Goal: Task Accomplishment & Management: Complete application form

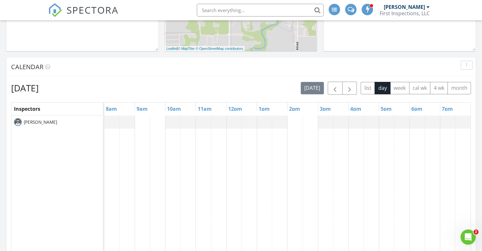
scroll to position [257, 0]
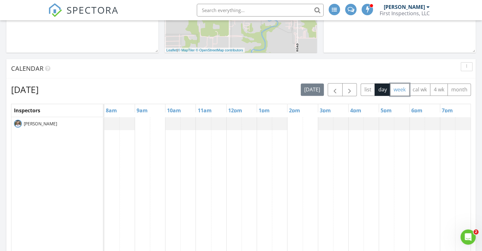
click at [403, 87] on button "week" at bounding box center [399, 89] width 19 height 12
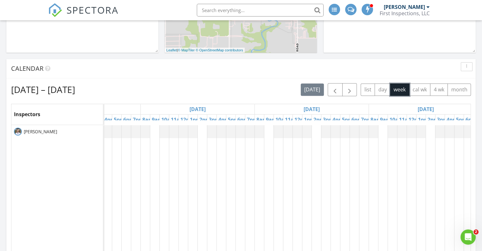
scroll to position [0, 432]
click at [255, 141] on td at bounding box center [257, 243] width 10 height 237
click at [257, 137] on div at bounding box center [71, 243] width 799 height 237
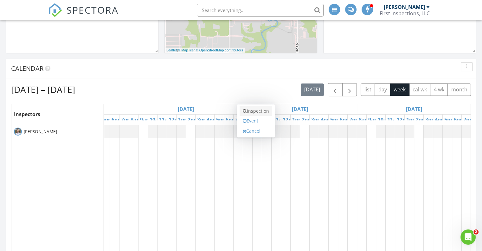
click at [258, 113] on link "Inspection" at bounding box center [256, 111] width 33 height 10
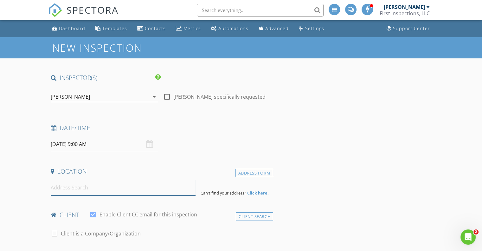
click at [135, 190] on input at bounding box center [123, 188] width 145 height 16
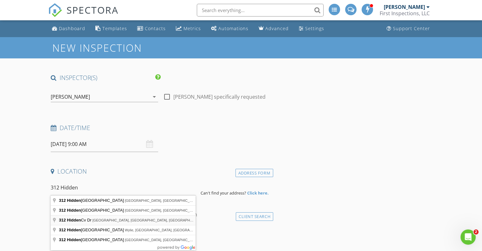
type input "[STREET_ADDRESS]"
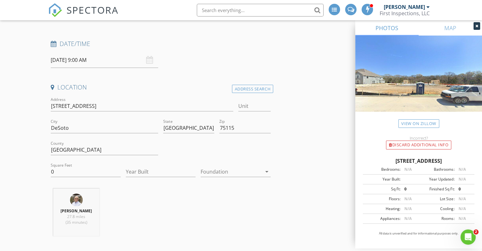
scroll to position [86, 0]
click at [68, 172] on input "0" at bounding box center [86, 170] width 70 height 10
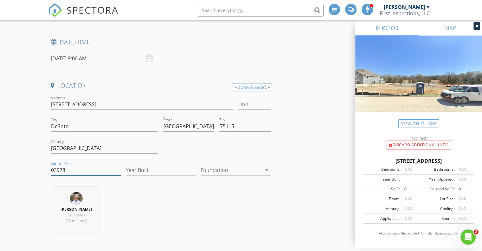
type input "03978"
click at [141, 173] on input "Year Built" at bounding box center [161, 170] width 70 height 10
type input "2025"
click at [228, 169] on div at bounding box center [231, 170] width 61 height 10
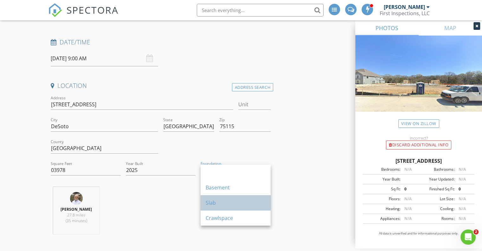
click at [217, 208] on div "Slab" at bounding box center [236, 202] width 60 height 15
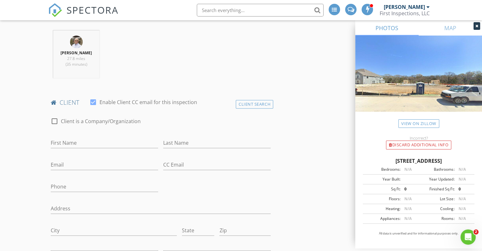
scroll to position [253, 0]
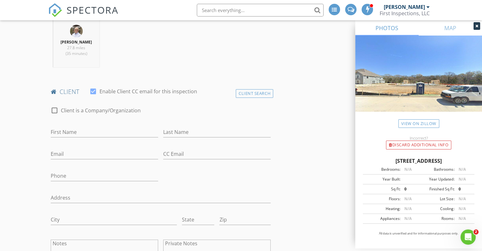
click at [96, 134] on input "First Name" at bounding box center [104, 132] width 107 height 10
type input "[PERSON_NAME]"
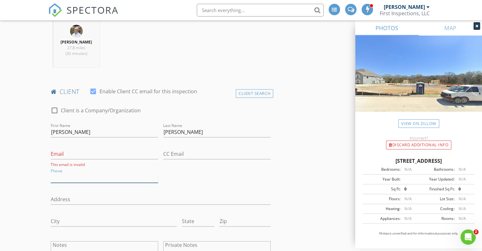
click at [82, 171] on div "Phone" at bounding box center [104, 178] width 107 height 21
type input "[PHONE_NUMBER]"
click at [104, 186] on div at bounding box center [104, 187] width 107 height 4
click at [106, 156] on input "Email" at bounding box center [104, 154] width 107 height 10
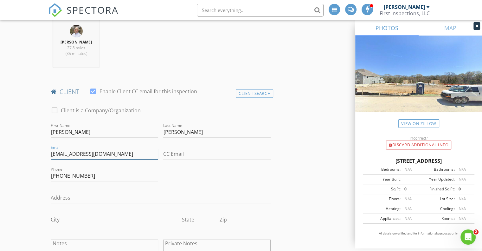
type input "[EMAIL_ADDRESS][DOMAIN_NAME]"
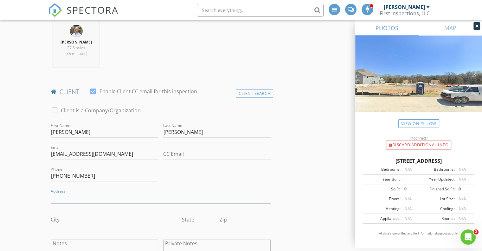
click at [73, 197] on input "Address" at bounding box center [161, 197] width 220 height 10
type input "[STREET_ADDRESS]"
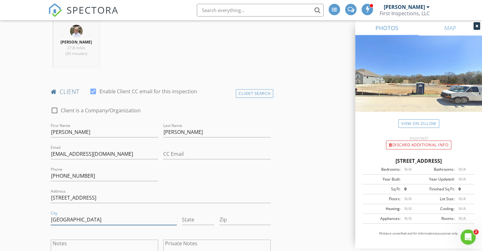
type input "[GEOGRAPHIC_DATA]"
type input "75146"
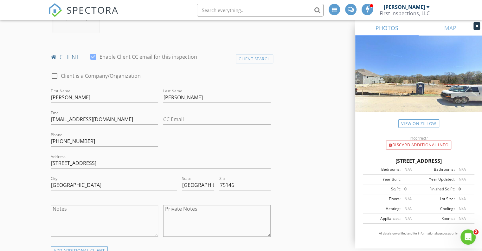
scroll to position [287, 0]
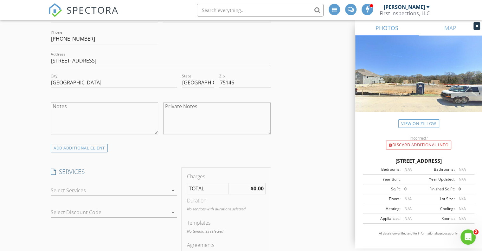
scroll to position [394, 0]
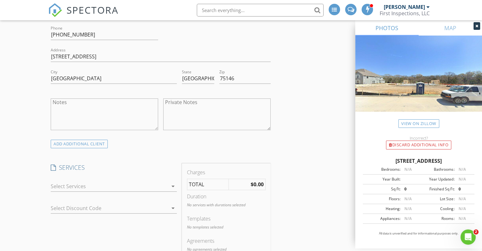
click at [176, 186] on icon "arrow_drop_down" at bounding box center [173, 186] width 8 height 8
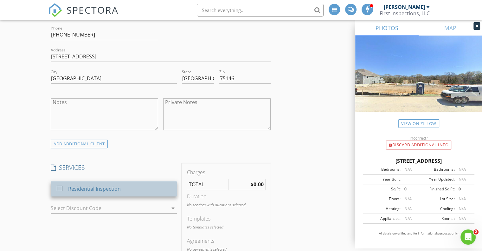
click at [94, 185] on div "Residential Inspection" at bounding box center [94, 189] width 53 height 8
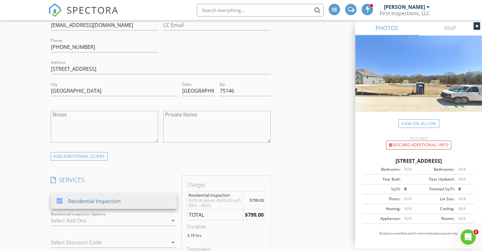
scroll to position [373, 0]
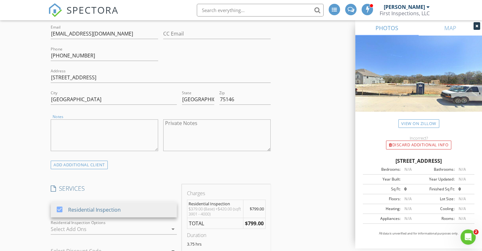
click at [88, 129] on textarea "Notes" at bounding box center [104, 135] width 107 height 32
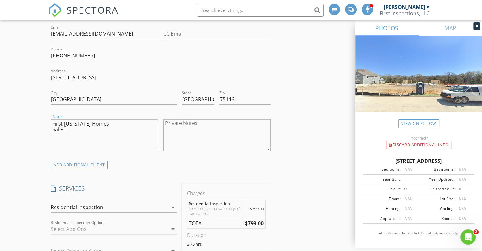
click at [66, 128] on textarea "First [US_STATE] Homes Sales" at bounding box center [104, 135] width 107 height 32
type textarea "First [US_STATE] Homes Sales counselor - [PERSON_NAME] @"
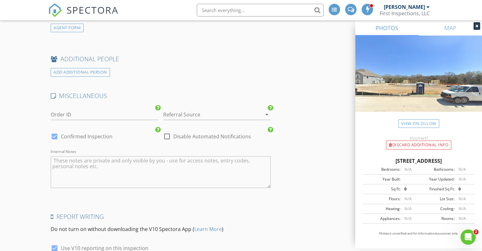
scroll to position [967, 0]
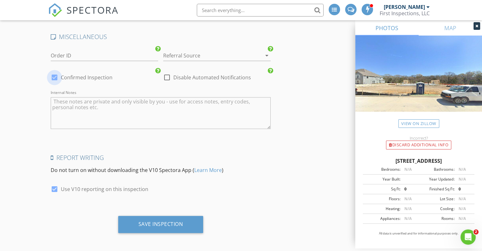
click at [54, 76] on div at bounding box center [54, 77] width 11 height 11
checkbox input "false"
checkbox input "true"
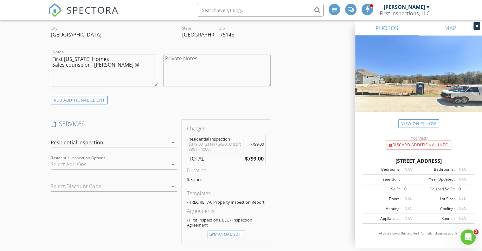
scroll to position [437, 0]
click at [59, 71] on textarea "First [US_STATE] Homes Sales counselor - [PERSON_NAME] @" at bounding box center [104, 71] width 107 height 32
click at [54, 71] on textarea "First [US_STATE] Homes Sales counselor - [PERSON_NAME] @" at bounding box center [104, 71] width 107 height 32
click at [124, 68] on textarea "First [US_STATE] Homes Sales counselor - [PERSON_NAME] @" at bounding box center [104, 71] width 107 height 32
paste textarea "[PERSON_NAME]-Fair [PHONE_NUMBER] [EMAIL_ADDRESS][DOMAIN_NAME]"
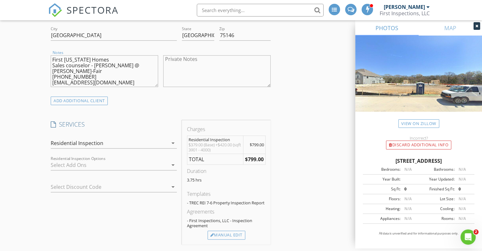
drag, startPoint x: 115, startPoint y: 65, endPoint x: 89, endPoint y: 65, distance: 26.0
click at [89, 65] on textarea "First [US_STATE] Homes Sales counselor - [PERSON_NAME] @ [PERSON_NAME]-Fair [PH…" at bounding box center [104, 71] width 107 height 32
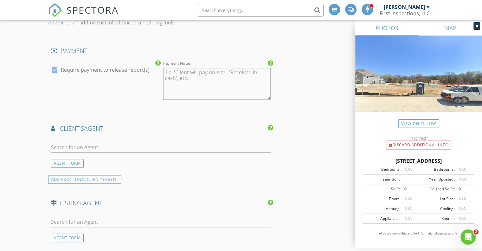
scroll to position [700, 0]
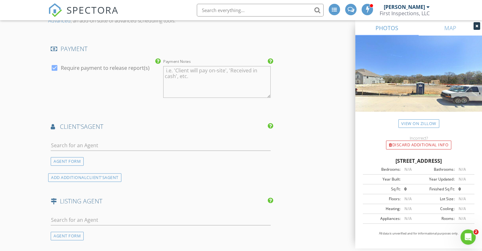
type textarea "First [US_STATE] Homes Sales counselor [PERSON_NAME]-Fair [PHONE_NUMBER] [EMAIL…"
click at [75, 142] on input "text" at bounding box center [161, 145] width 220 height 10
click at [65, 160] on div "AGENT FORM" at bounding box center [67, 161] width 33 height 9
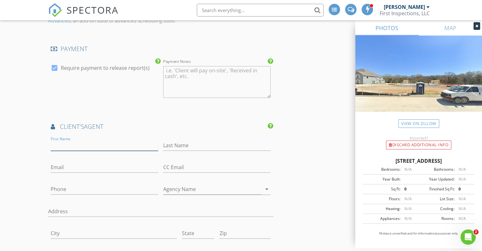
click at [80, 144] on input "First Name" at bounding box center [104, 145] width 107 height 10
type input "[PERSON_NAME]"
click at [315, 88] on div "INSPECTOR(S) check_box [PERSON_NAME] PRIMARY [PERSON_NAME] arrow_drop_down chec…" at bounding box center [241, 32] width 386 height 1317
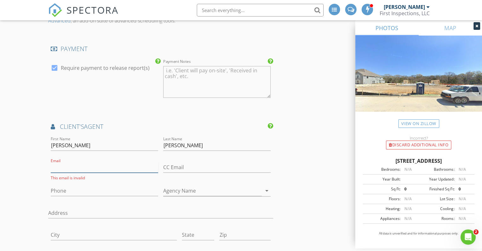
click at [119, 164] on input "Email" at bounding box center [104, 167] width 107 height 10
paste input "[EMAIL_ADDRESS][PERSON_NAME][DOMAIN_NAME]"
type input "[EMAIL_ADDRESS][PERSON_NAME][DOMAIN_NAME]"
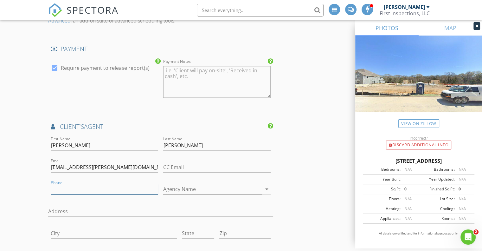
click at [70, 188] on input "Phone" at bounding box center [104, 189] width 107 height 10
click at [122, 190] on input "Phone" at bounding box center [104, 189] width 107 height 10
paste input "[PHONE_NUMBER]"
type input "[PHONE_NUMBER]"
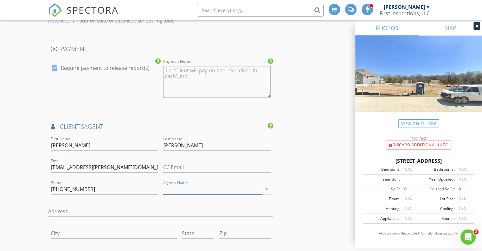
click at [220, 186] on input "Agency Name" at bounding box center [212, 189] width 99 height 10
paste input "TDRealty"
click at [169, 190] on input "TDRealty" at bounding box center [212, 189] width 99 height 10
type input "TD Realty"
click at [70, 209] on input "Address" at bounding box center [160, 211] width 225 height 10
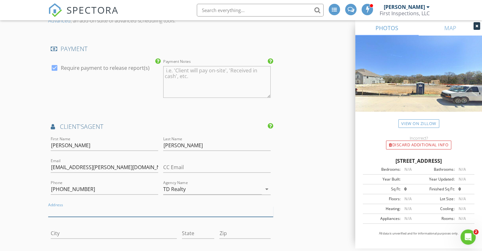
paste input "[URL][DOMAIN_NAME]"
type input "h"
paste input "[STREET_ADDRESS]"
type input "[STREET_ADDRESS]"
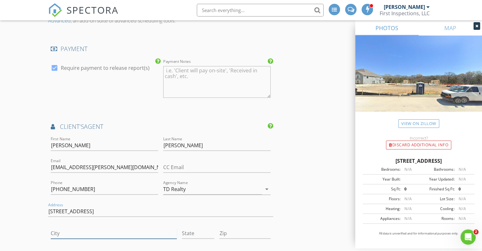
click at [68, 230] on input "City" at bounding box center [114, 233] width 126 height 10
type input "[GEOGRAPHIC_DATA]"
drag, startPoint x: 246, startPoint y: 232, endPoint x: 217, endPoint y: 237, distance: 29.5
click at [217, 237] on div "Zip 76060" at bounding box center [245, 234] width 56 height 22
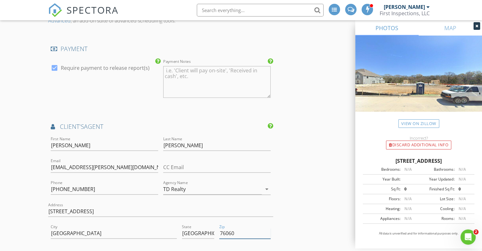
paste input "3-3794"
type input "76063-3794"
click at [329, 217] on div "INSPECTOR(S) check_box [PERSON_NAME] PRIMARY [PERSON_NAME] arrow_drop_down chec…" at bounding box center [241, 32] width 386 height 1317
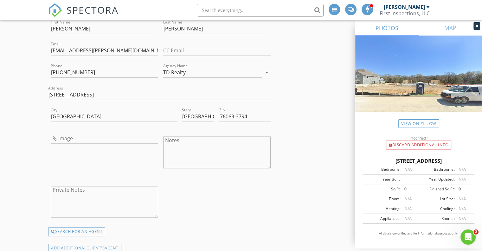
scroll to position [818, 0]
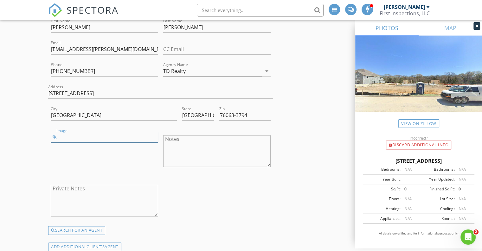
click at [72, 138] on input "Image" at bounding box center [104, 137] width 107 height 10
type input "[PERSON_NAME].png"
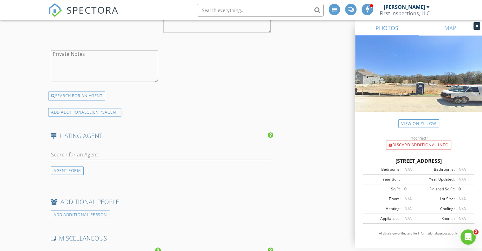
scroll to position [953, 0]
click at [93, 152] on input "text" at bounding box center [161, 154] width 220 height 10
click at [105, 152] on input "text" at bounding box center [161, 154] width 220 height 10
paste input "[PERSON_NAME]"
click at [105, 150] on input "[PERSON_NAME]" at bounding box center [161, 154] width 220 height 10
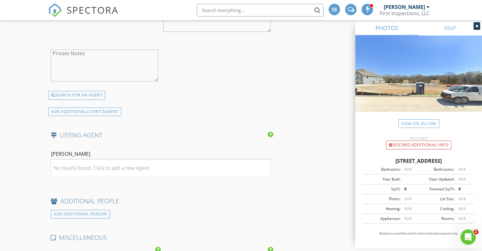
click at [94, 153] on input "[PERSON_NAME]" at bounding box center [161, 154] width 220 height 10
type input "B"
click at [71, 168] on div "AGENT FORM" at bounding box center [67, 169] width 33 height 9
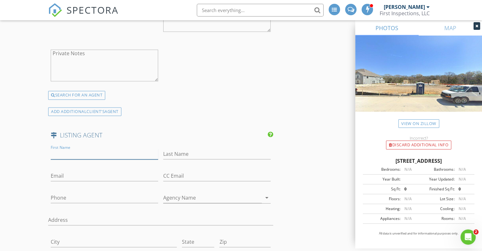
click at [82, 152] on input "First Name" at bounding box center [104, 154] width 107 height 10
type input "Ben"
paste input "[PERSON_NAME]"
click at [175, 152] on input "[PERSON_NAME]" at bounding box center [216, 154] width 107 height 10
type input "[PERSON_NAME]"
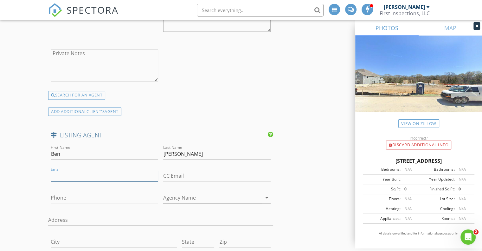
click at [86, 175] on input "Email" at bounding box center [104, 176] width 107 height 10
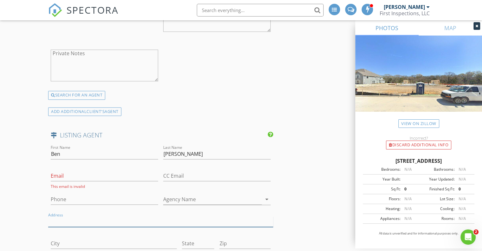
click at [92, 216] on input "Address" at bounding box center [160, 221] width 225 height 10
paste input "[STREET_ADDRESS][US_STATE]"
type input "[STREET_ADDRESS][US_STATE]"
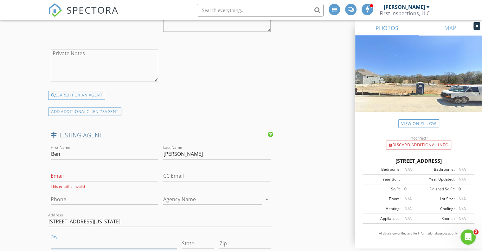
click at [79, 243] on input "City" at bounding box center [114, 243] width 126 height 10
type input "[GEOGRAPHIC_DATA]"
type input "75248"
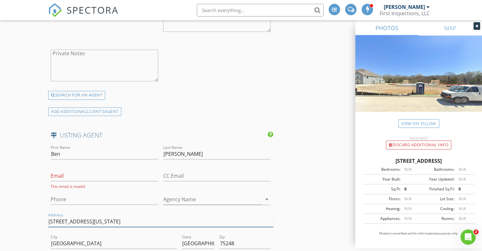
click at [171, 217] on input "[STREET_ADDRESS][US_STATE]" at bounding box center [160, 221] width 225 height 10
type input "[STREET_ADDRESS]"
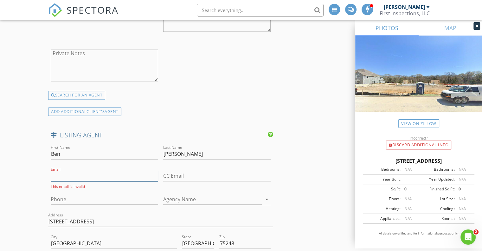
click at [123, 177] on input "Email" at bounding box center [104, 176] width 107 height 10
paste input "[PERSON_NAME][EMAIL_ADDRESS][DOMAIN_NAME]"
type input "[PERSON_NAME][EMAIL_ADDRESS][DOMAIN_NAME]"
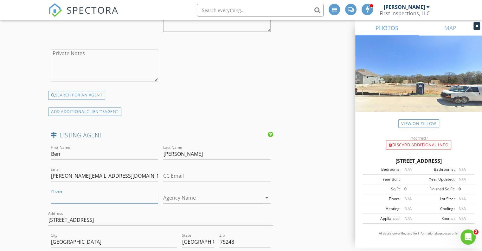
click at [106, 199] on input "Phone" at bounding box center [104, 197] width 107 height 10
paste input "[PHONE_NUMBER]"
type input "[PHONE_NUMBER]"
click at [224, 198] on input "Agency Name" at bounding box center [212, 197] width 99 height 10
paste input "[DOMAIN_NAME]"
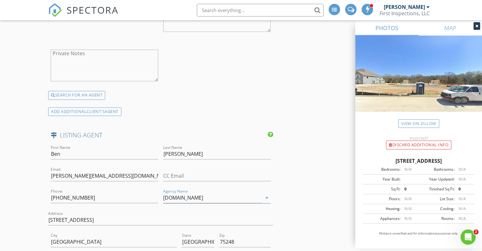
type input "[DOMAIN_NAME]"
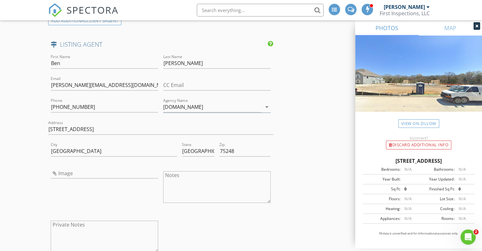
scroll to position [1045, 0]
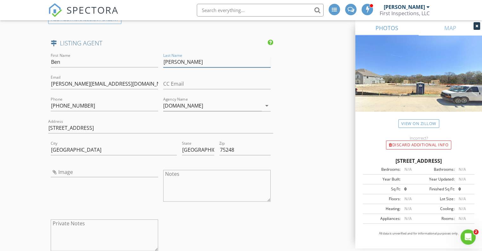
drag, startPoint x: 193, startPoint y: 57, endPoint x: 154, endPoint y: 62, distance: 38.9
click at [154, 62] on div "First Name [PERSON_NAME] Last Name [PERSON_NAME] Email [PERSON_NAME][EMAIL_ADDR…" at bounding box center [160, 156] width 225 height 209
click at [81, 167] on input "Image" at bounding box center [104, 171] width 107 height 10
type input "[PERSON_NAME].jpg"
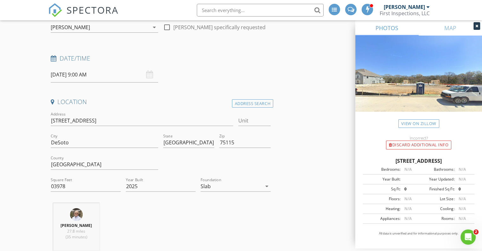
scroll to position [0, 0]
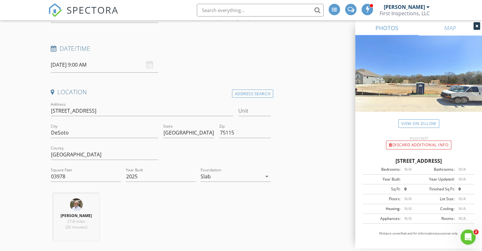
scroll to position [80, 0]
click at [84, 110] on input "[STREET_ADDRESS]" at bounding box center [142, 110] width 182 height 10
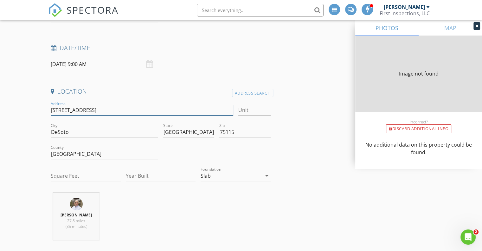
type input "0"
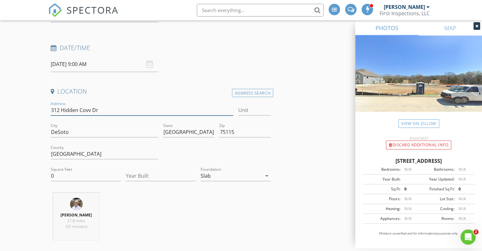
type input "[STREET_ADDRESS]"
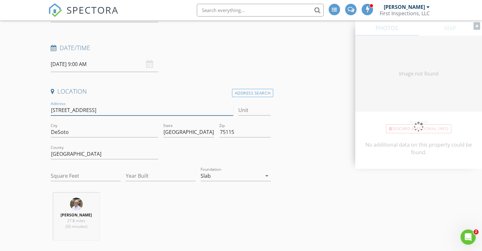
type input "0"
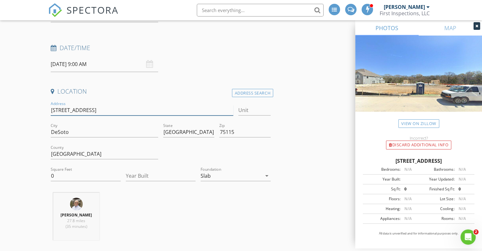
type input "[STREET_ADDRESS]"
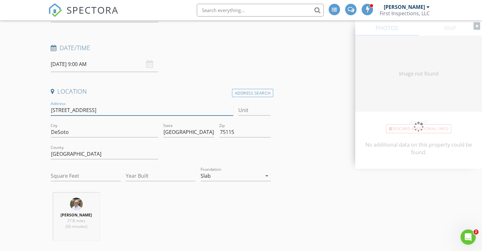
type input "0"
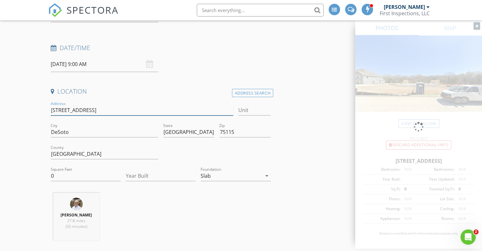
type input "[STREET_ADDRESS]"
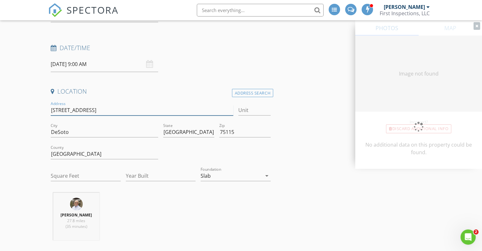
click at [99, 109] on input "[STREET_ADDRESS]" at bounding box center [142, 110] width 182 height 10
type input "0"
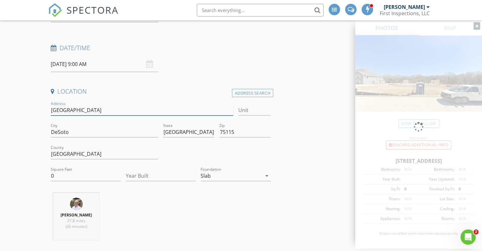
type input "[STREET_ADDRESS]"
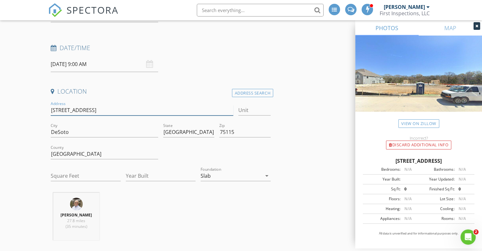
type input "[STREET_ADDRESS]"
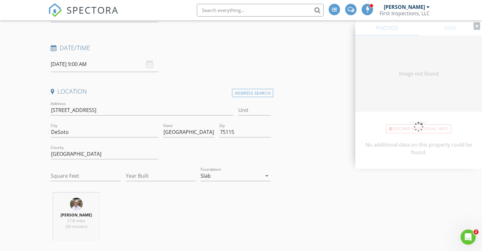
type input "0"
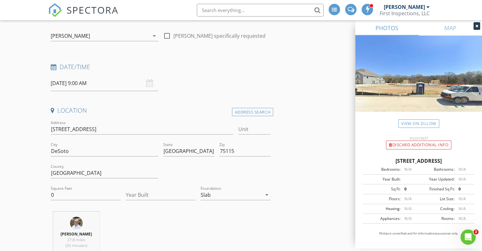
scroll to position [61, 0]
click at [71, 192] on input "0" at bounding box center [86, 194] width 70 height 10
type input "3978"
click at [151, 194] on input "Year Built" at bounding box center [161, 194] width 70 height 10
type input "2025"
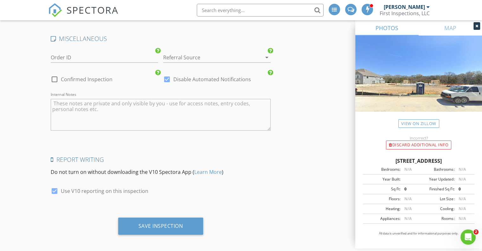
scroll to position [1348, 0]
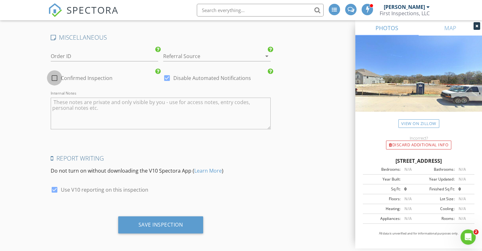
click at [54, 76] on div at bounding box center [54, 78] width 11 height 11
checkbox input "true"
click at [166, 77] on div at bounding box center [167, 78] width 11 height 11
checkbox input "false"
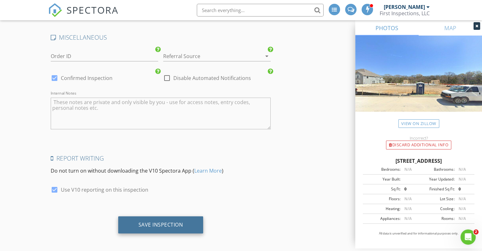
click at [163, 225] on div "Save Inspection" at bounding box center [160, 224] width 85 height 17
